Goal: Communication & Community: Answer question/provide support

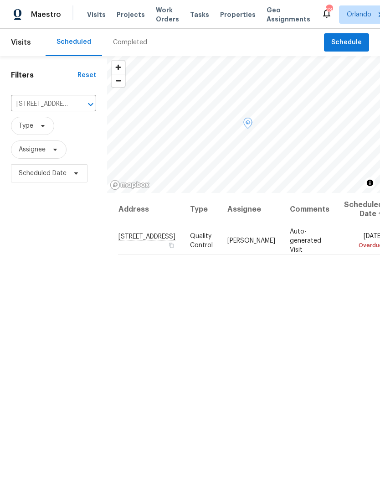
click at [127, 239] on span "[STREET_ADDRESS]" at bounding box center [146, 236] width 57 height 7
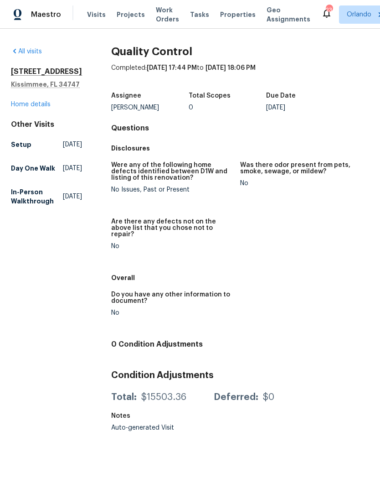
click at [52, 109] on div "[STREET_ADDRESS] Home details" at bounding box center [46, 88] width 71 height 42
click at [27, 108] on link "Home details" at bounding box center [31, 104] width 40 height 6
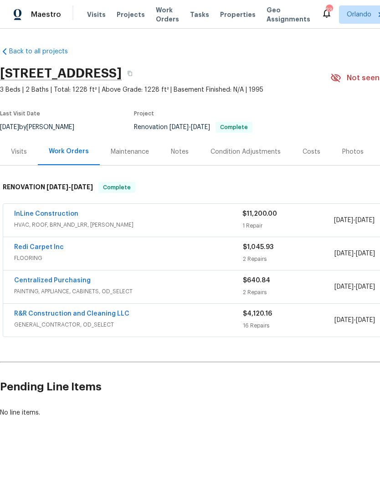
click at [53, 211] on link "InLine Construction" at bounding box center [46, 214] width 64 height 6
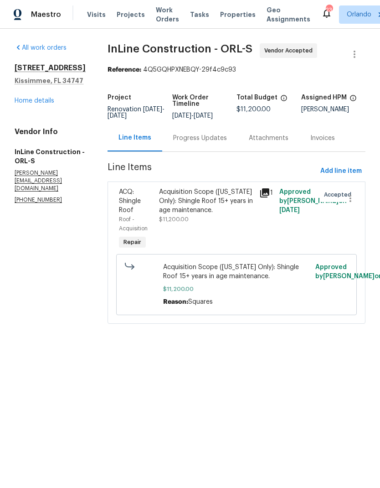
click at [202, 214] on div "Acquisition Scope ([US_STATE] Only): Shingle Roof 15+ years in age maintenance." at bounding box center [206, 200] width 95 height 27
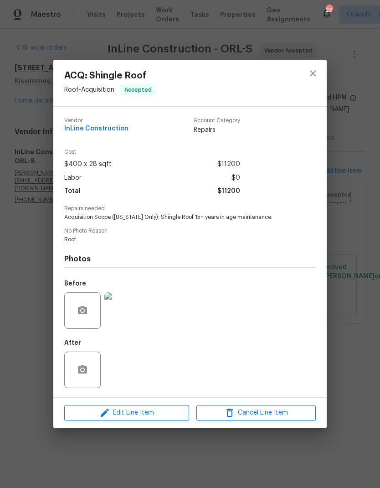
click at [128, 308] on img at bounding box center [122, 310] width 36 height 36
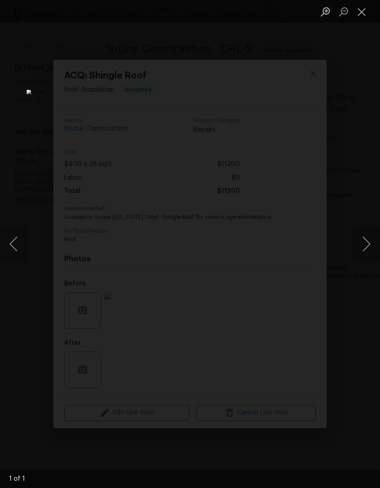
click at [366, 9] on button "Close lightbox" at bounding box center [362, 12] width 18 height 16
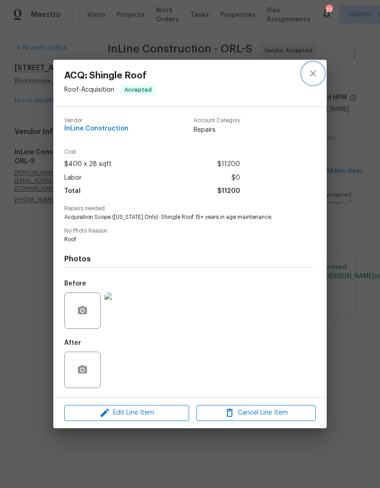
click at [312, 70] on icon "close" at bounding box center [313, 73] width 11 height 11
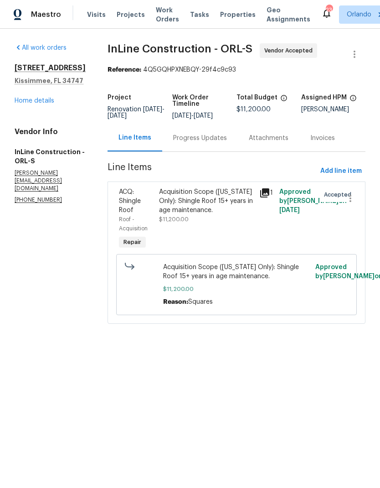
click at [207, 143] on div "Progress Updates" at bounding box center [200, 138] width 54 height 9
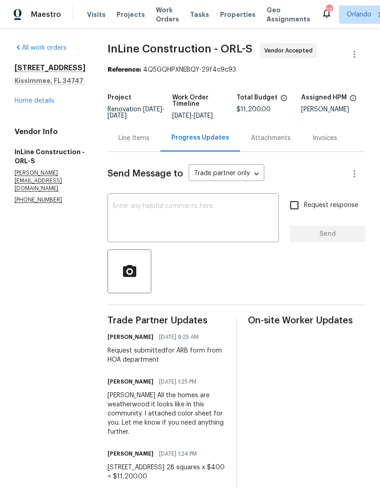
click at [226, 235] on textarea at bounding box center [193, 219] width 160 height 32
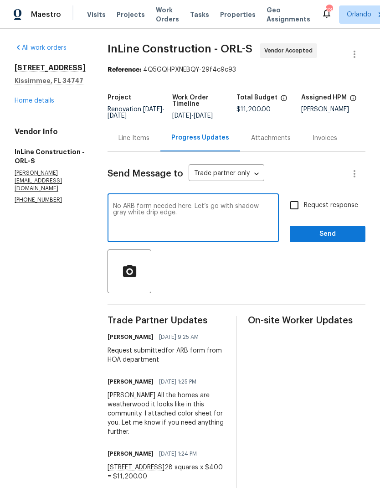
type textarea "No ARB form needed here. Let’s go with shadow gray white drip edge."
click at [299, 208] on input "Request response" at bounding box center [294, 204] width 19 height 19
checkbox input "true"
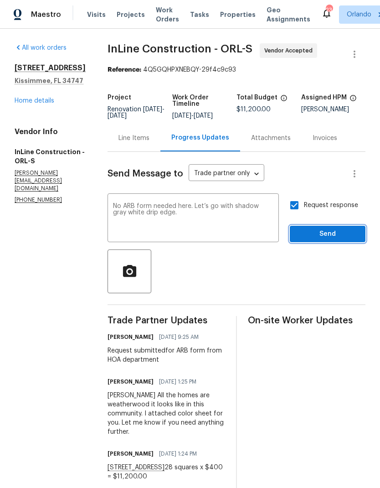
click at [332, 240] on span "Send" at bounding box center [327, 233] width 61 height 11
